Goal: Download file/media

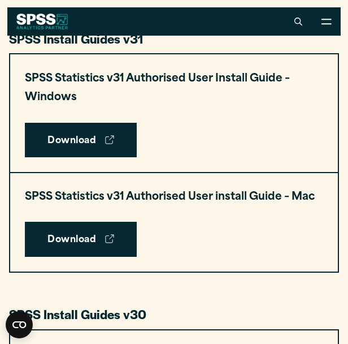
scroll to position [583, 0]
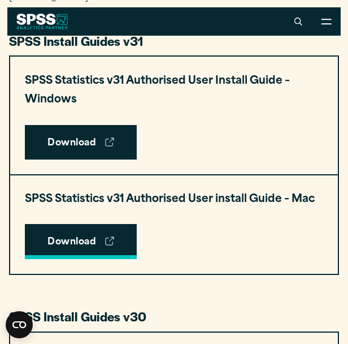
click at [105, 229] on link "Download" at bounding box center [81, 241] width 112 height 35
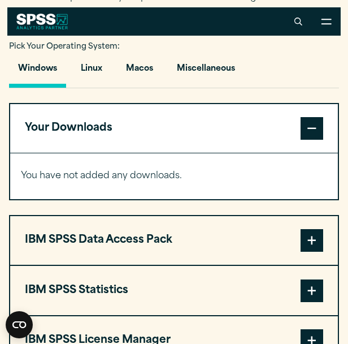
scroll to position [795, 0]
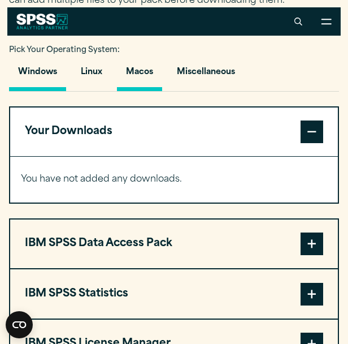
click at [140, 69] on button "Macos" at bounding box center [139, 75] width 45 height 32
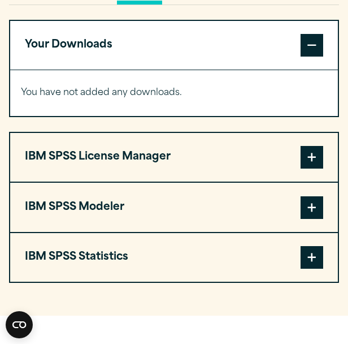
scroll to position [888, 0]
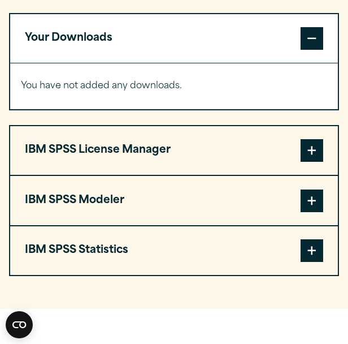
click at [306, 152] on span at bounding box center [312, 150] width 23 height 23
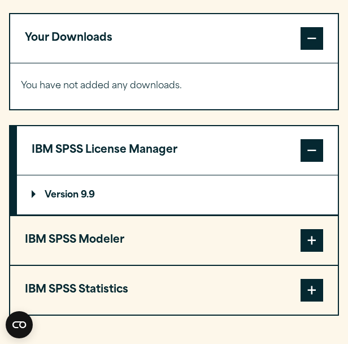
click at [93, 191] on p "Version 9.9" at bounding box center [63, 194] width 63 height 9
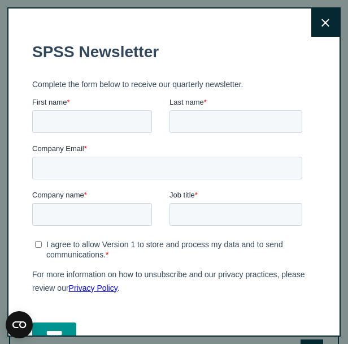
click at [331, 16] on button "Close" at bounding box center [325, 22] width 28 height 28
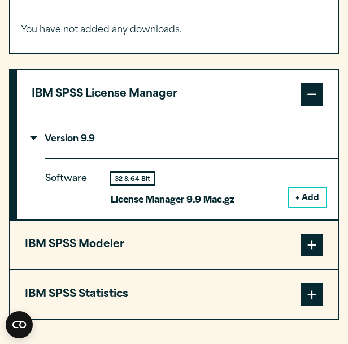
scroll to position [945, 0]
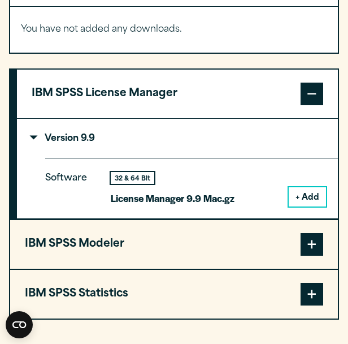
click at [313, 193] on button "+ Add" at bounding box center [307, 196] width 37 height 19
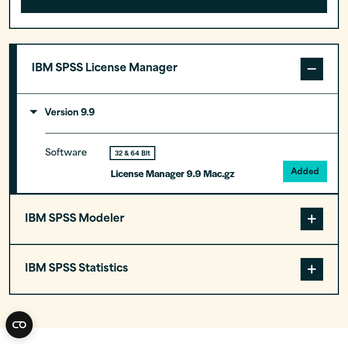
scroll to position [1015, 0]
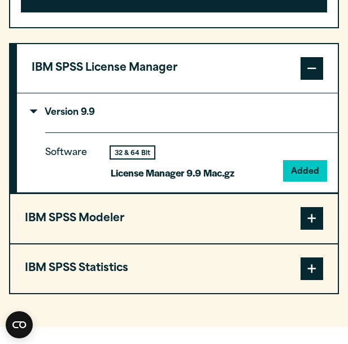
click at [252, 260] on button "IBM SPSS Statistics" at bounding box center [174, 268] width 328 height 49
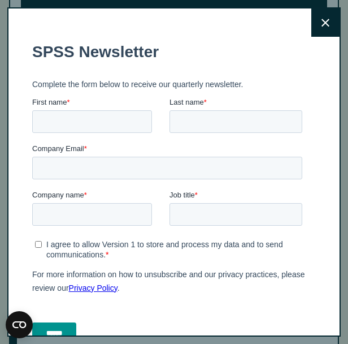
click at [233, 158] on div "Company Email *" at bounding box center [169, 161] width 275 height 36
click at [329, 29] on button "Close" at bounding box center [325, 22] width 28 height 28
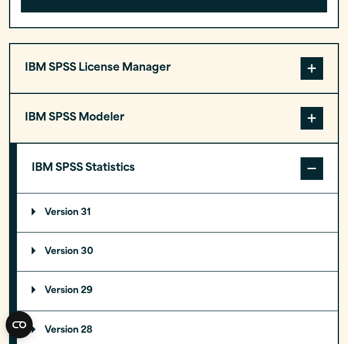
click at [175, 219] on summary "Version 31" at bounding box center [177, 212] width 321 height 38
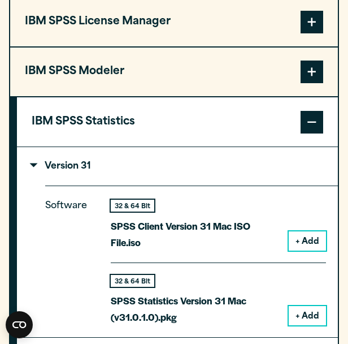
scroll to position [1083, 0]
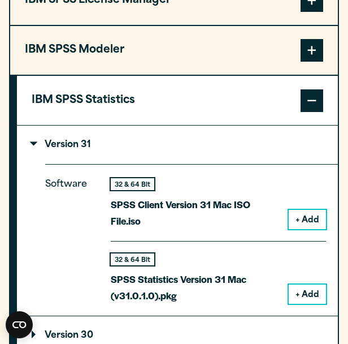
click at [308, 287] on button "+ Add" at bounding box center [307, 293] width 37 height 19
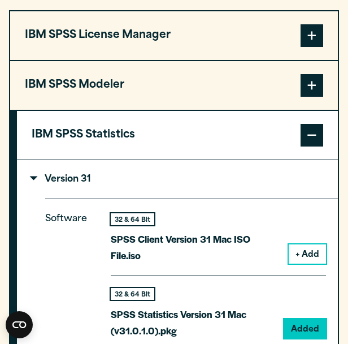
click at [304, 250] on button "+ Add" at bounding box center [307, 253] width 37 height 19
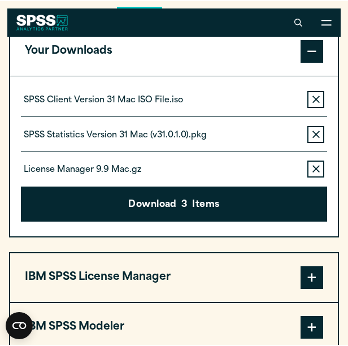
scroll to position [811, 0]
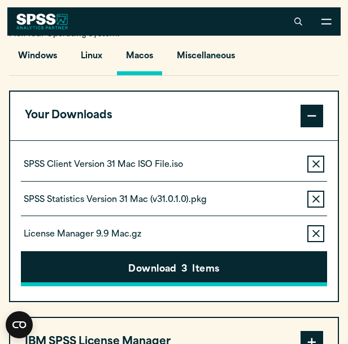
click at [201, 274] on button "Download 3 Items" at bounding box center [174, 268] width 306 height 35
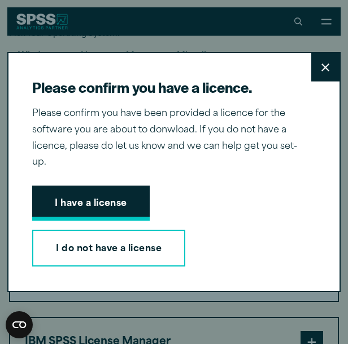
click at [120, 202] on button "I have a license" at bounding box center [91, 202] width 118 height 35
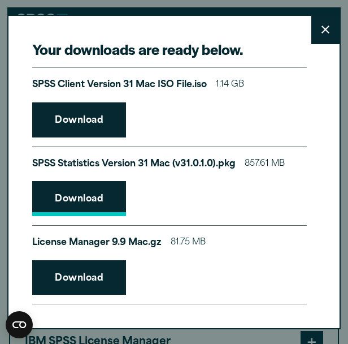
click at [83, 203] on link "Download" at bounding box center [79, 198] width 94 height 35
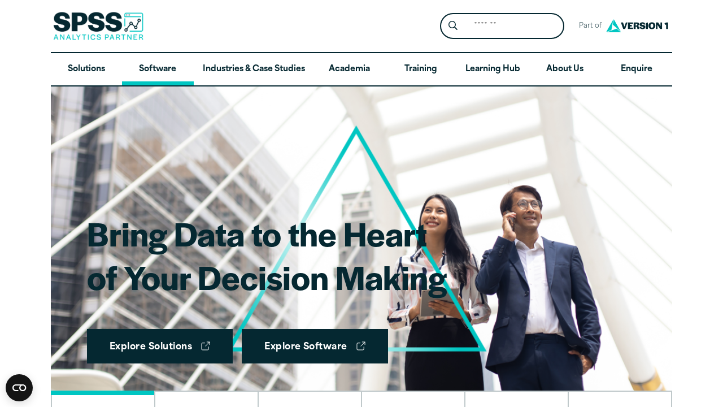
click at [166, 74] on link "Software" at bounding box center [157, 69] width 71 height 33
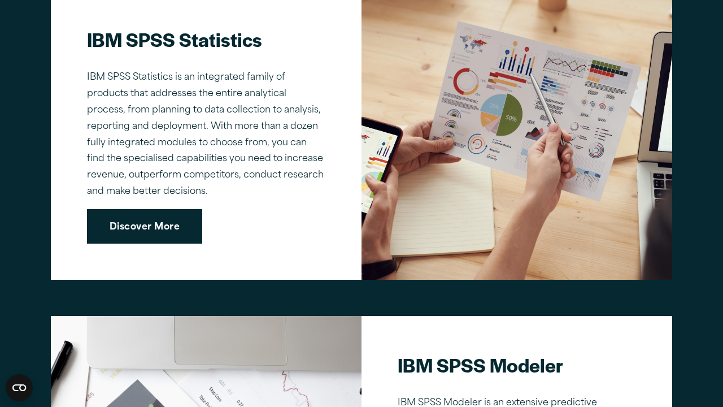
scroll to position [836, 0]
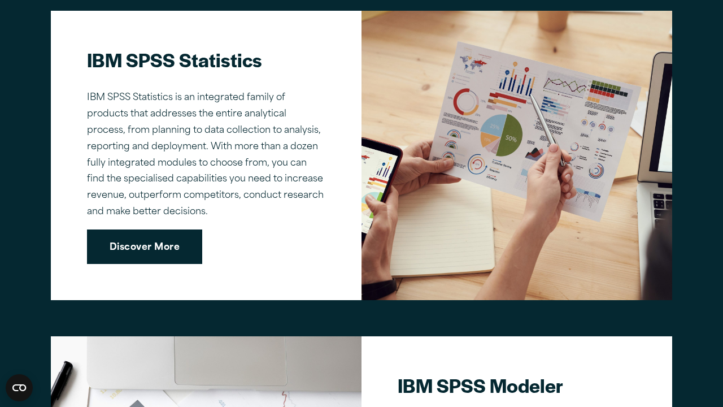
click at [110, 242] on link "Discover More" at bounding box center [144, 246] width 115 height 35
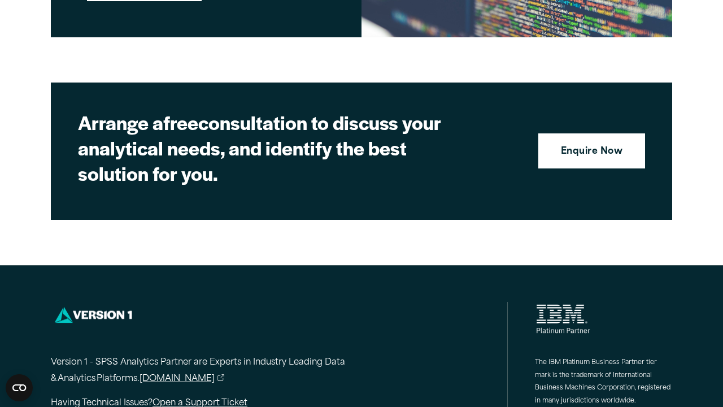
scroll to position [5141, 0]
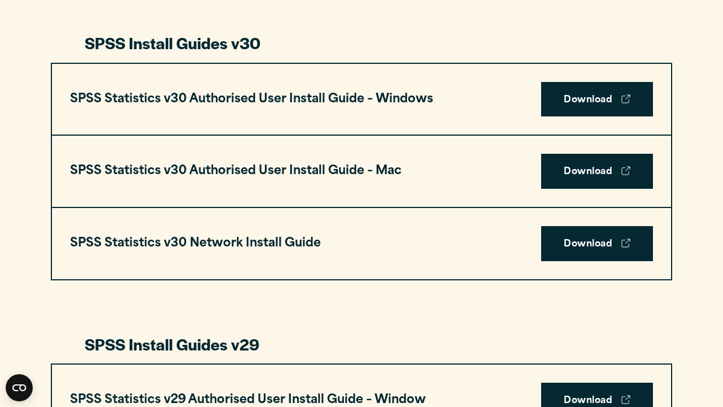
scroll to position [812, 0]
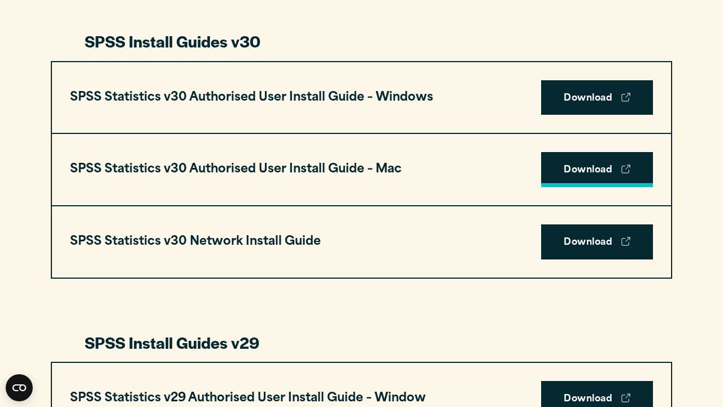
click at [579, 164] on link "Download" at bounding box center [597, 169] width 112 height 35
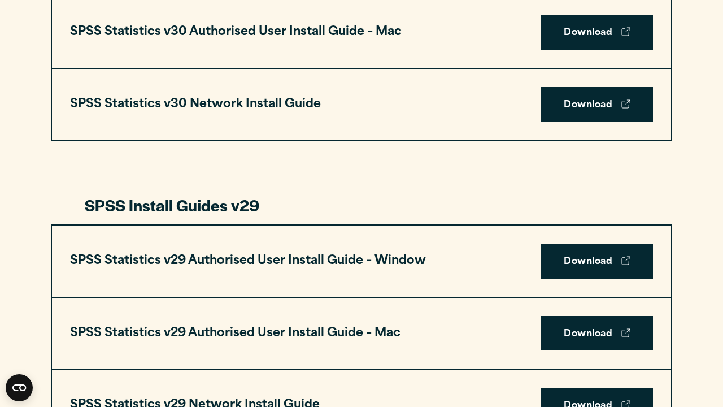
scroll to position [947, 0]
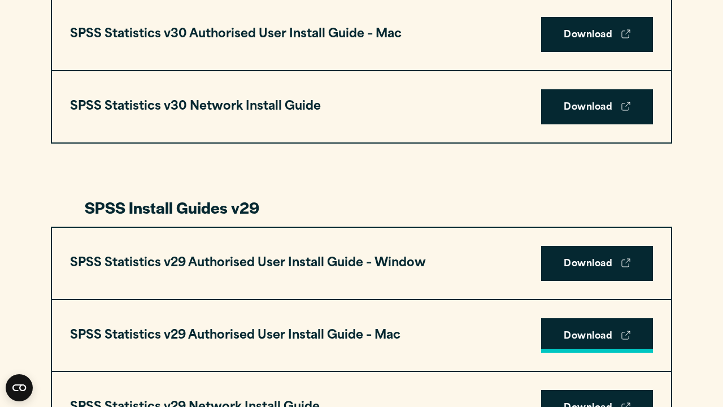
click at [565, 325] on link "Download" at bounding box center [597, 335] width 112 height 35
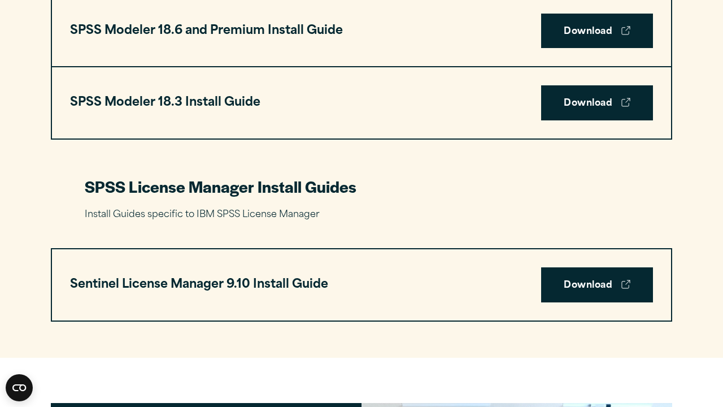
scroll to position [2478, 0]
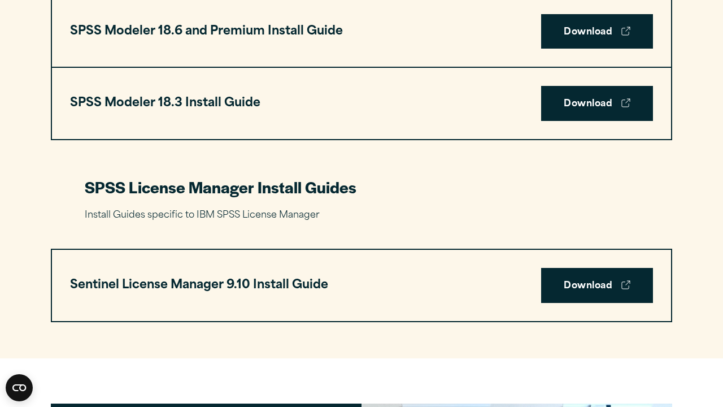
click at [322, 275] on h3 "Sentinel License Manager 9.10 Install Guide" at bounding box center [199, 285] width 258 height 21
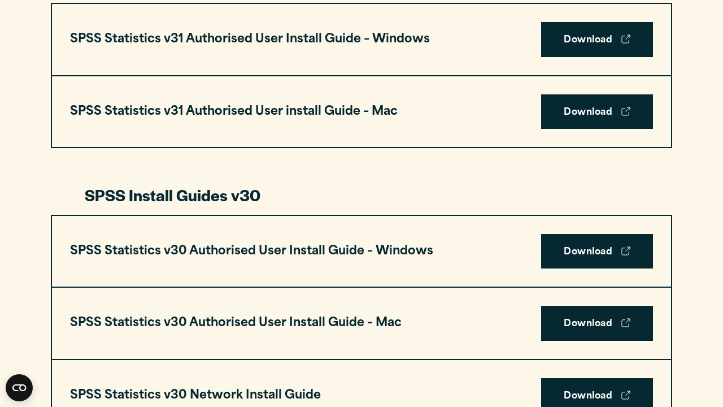
scroll to position [647, 0]
